Goal: Information Seeking & Learning: Learn about a topic

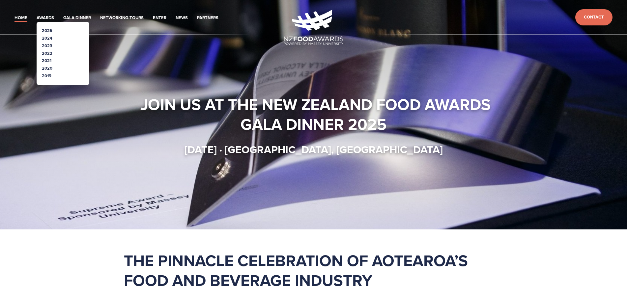
click at [47, 31] on link "2025" at bounding box center [47, 30] width 11 height 6
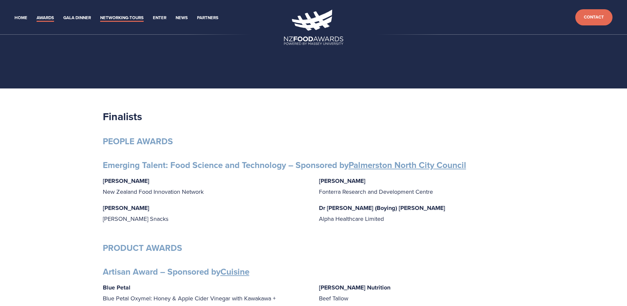
click at [115, 15] on link "Networking-Tours" at bounding box center [122, 18] width 44 height 8
click at [79, 19] on link "Gala Dinner" at bounding box center [77, 18] width 28 height 8
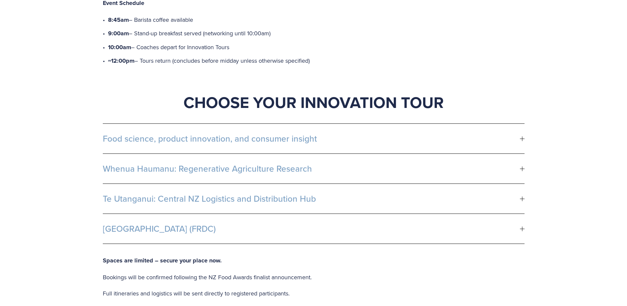
scroll to position [370, 0]
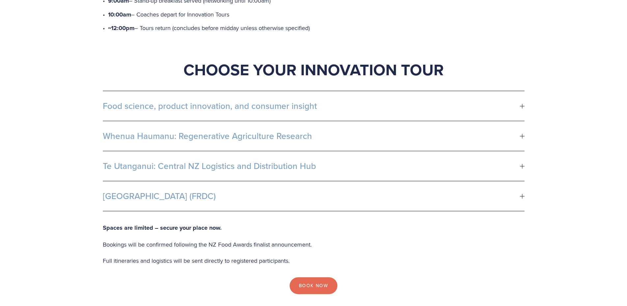
click at [141, 131] on span "Whenua Haumanu: Regenerative Agriculture Research" at bounding box center [311, 136] width 417 height 10
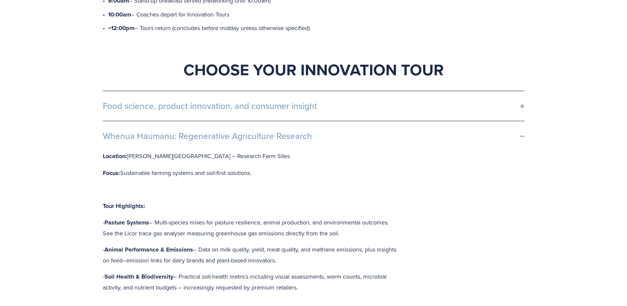
click at [112, 101] on span "Food science, product innovation, and consumer insight" at bounding box center [311, 106] width 417 height 10
